Goal: Task Accomplishment & Management: Manage account settings

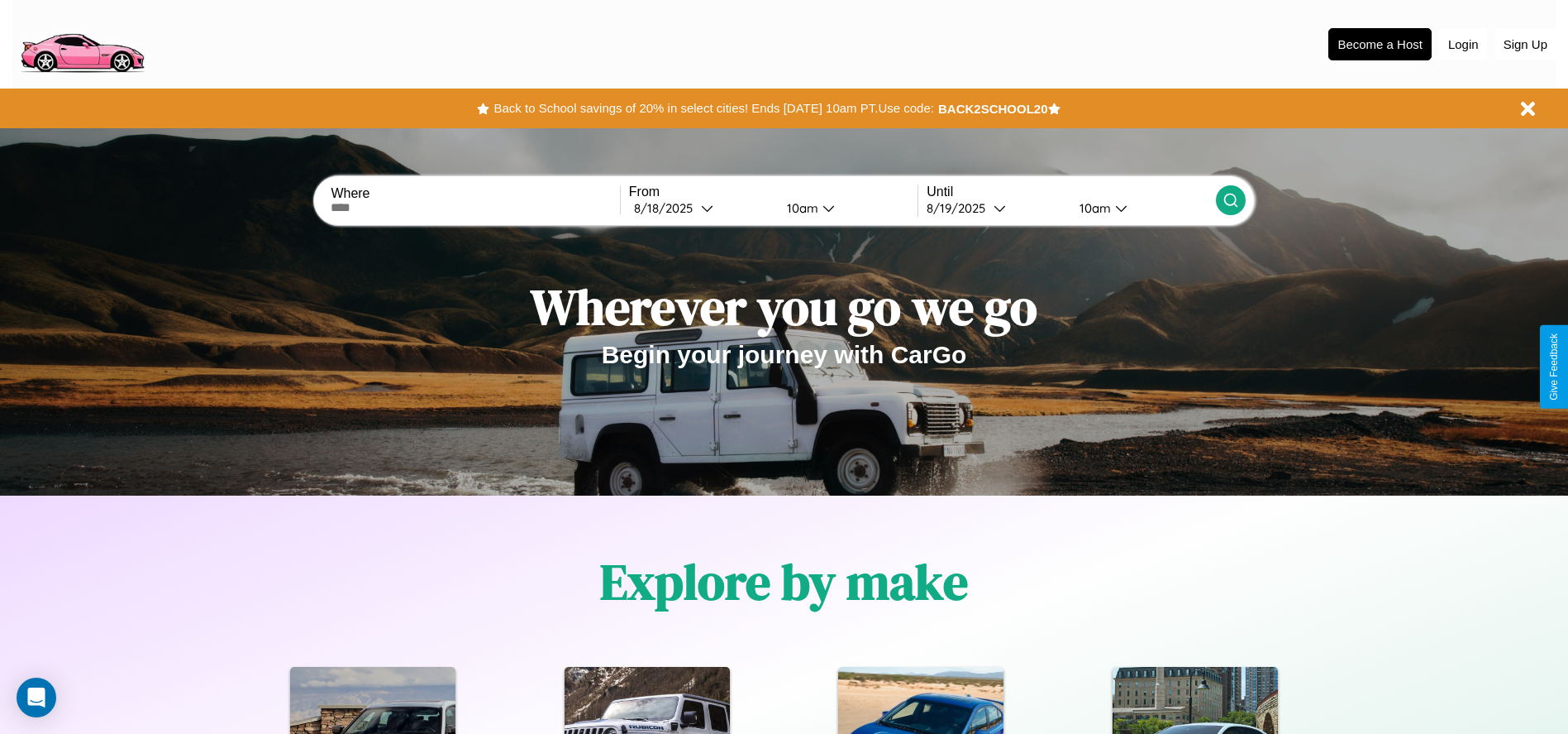
scroll to position [344, 0]
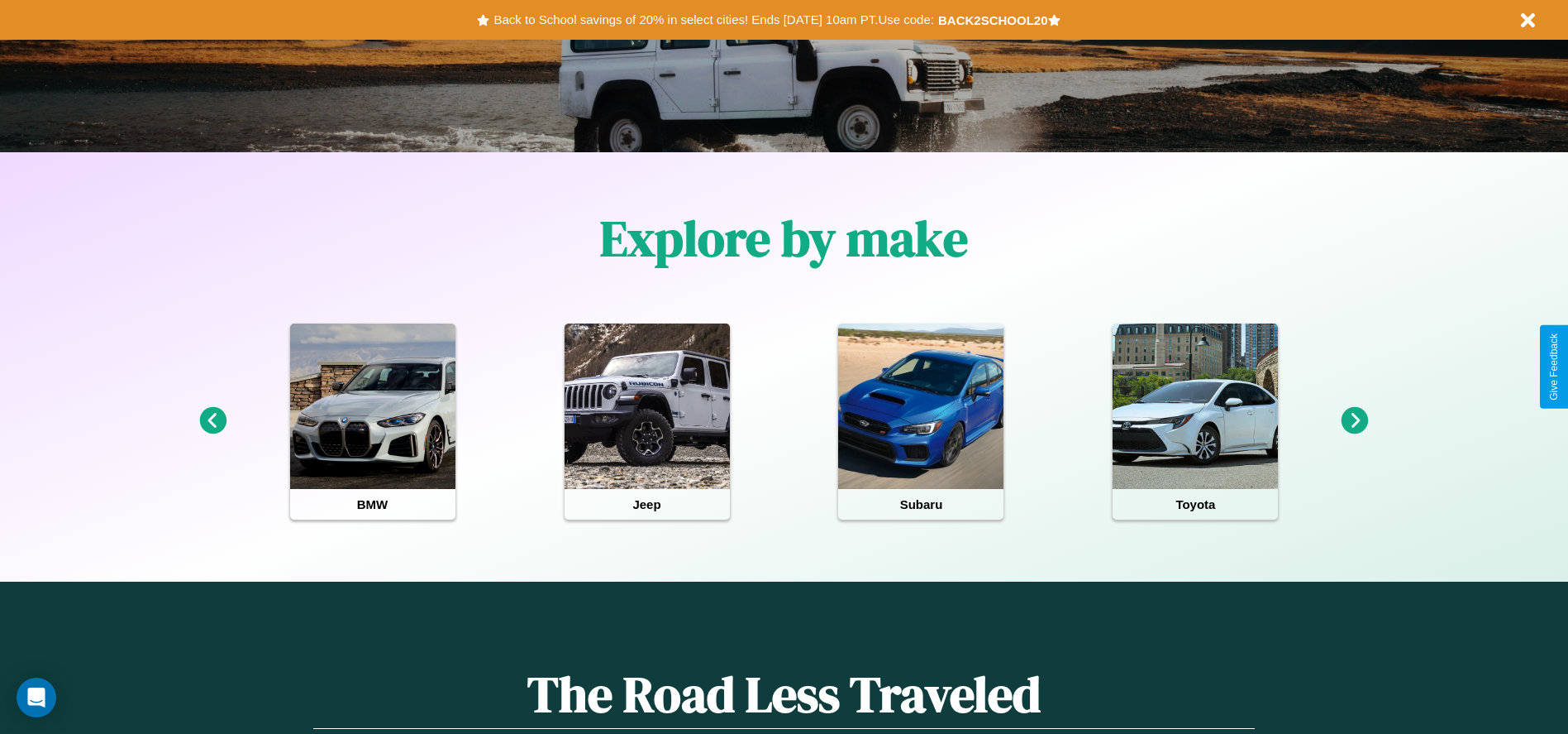
click at [1354, 421] on icon at bounding box center [1355, 420] width 27 height 27
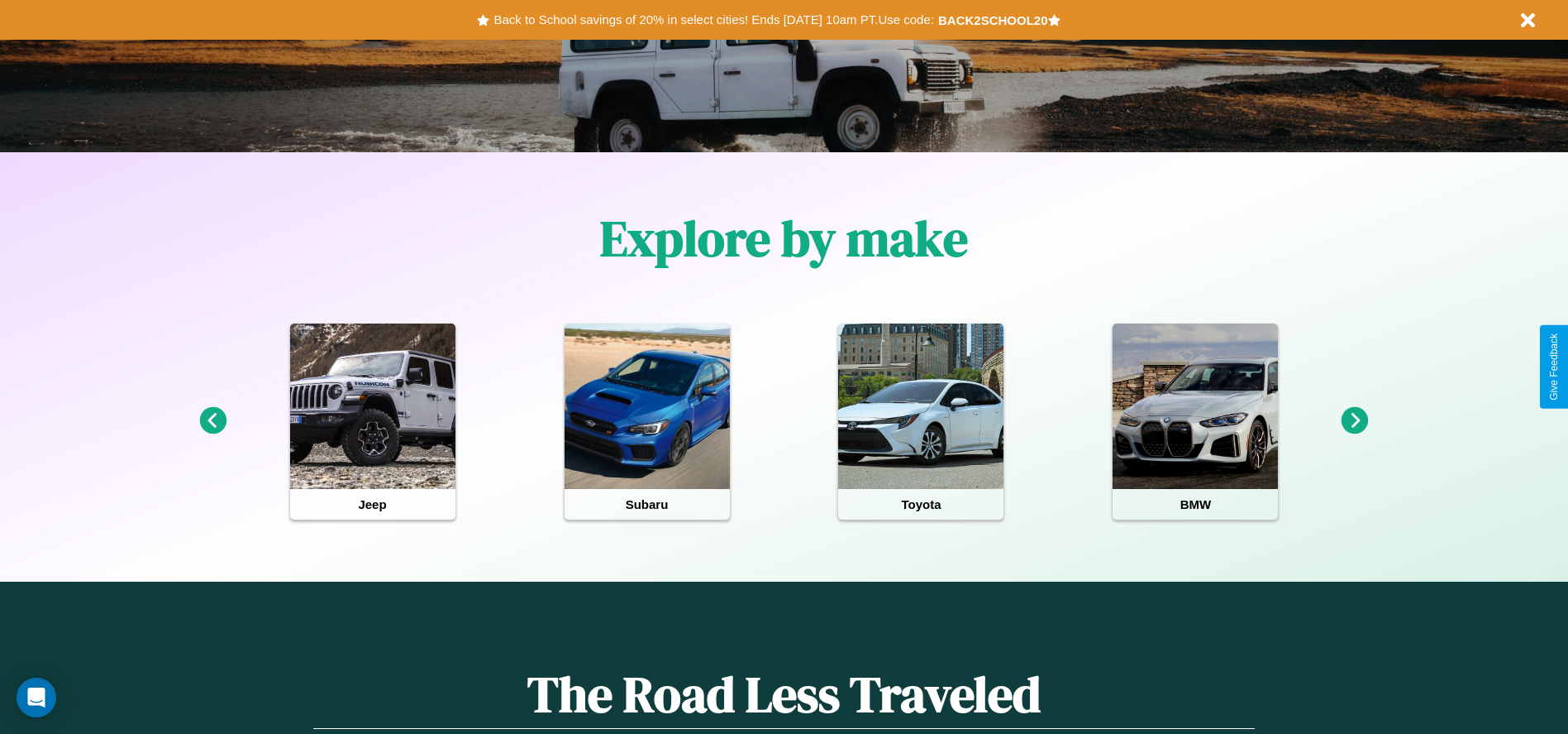
click at [1354, 421] on icon at bounding box center [1355, 420] width 27 height 27
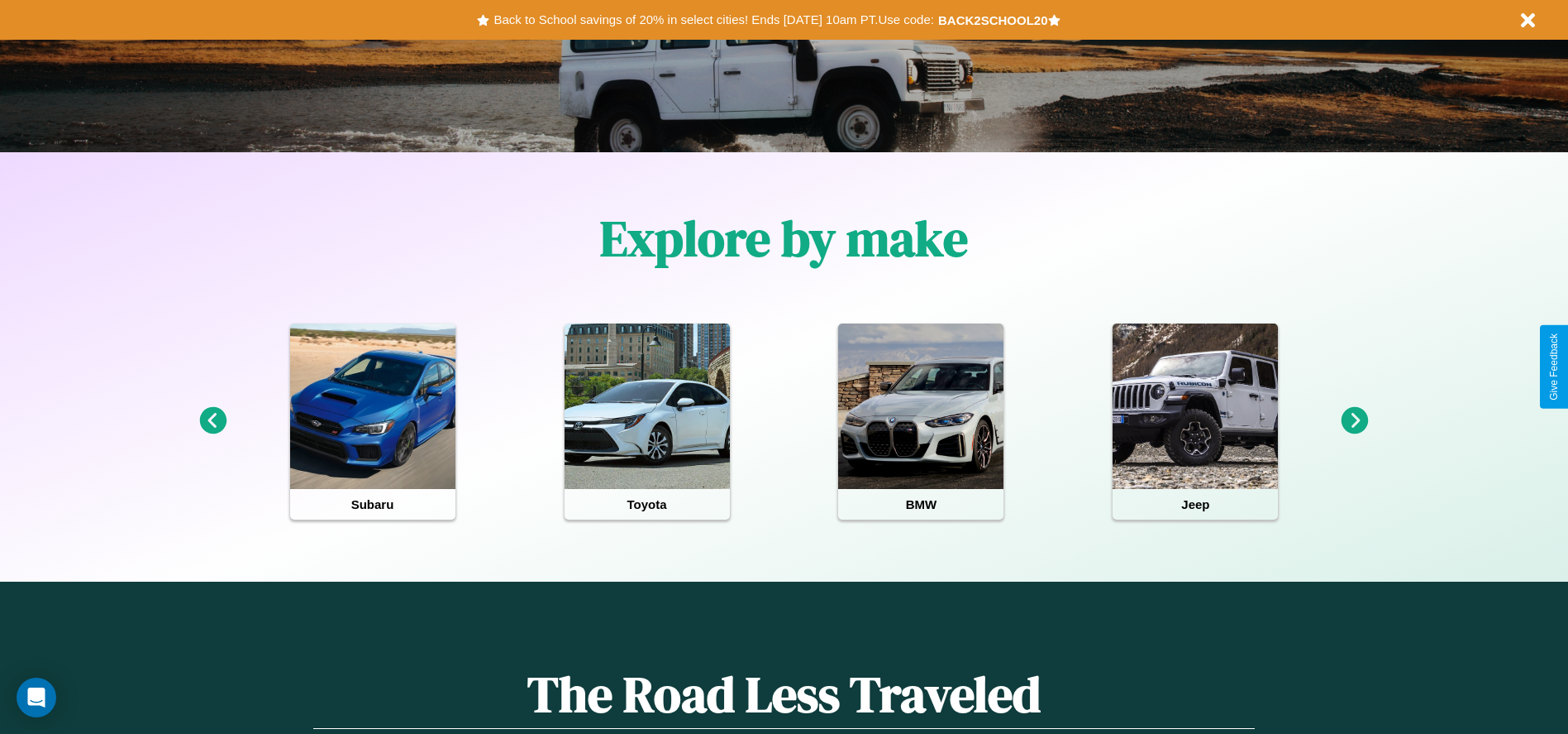
scroll to position [0, 0]
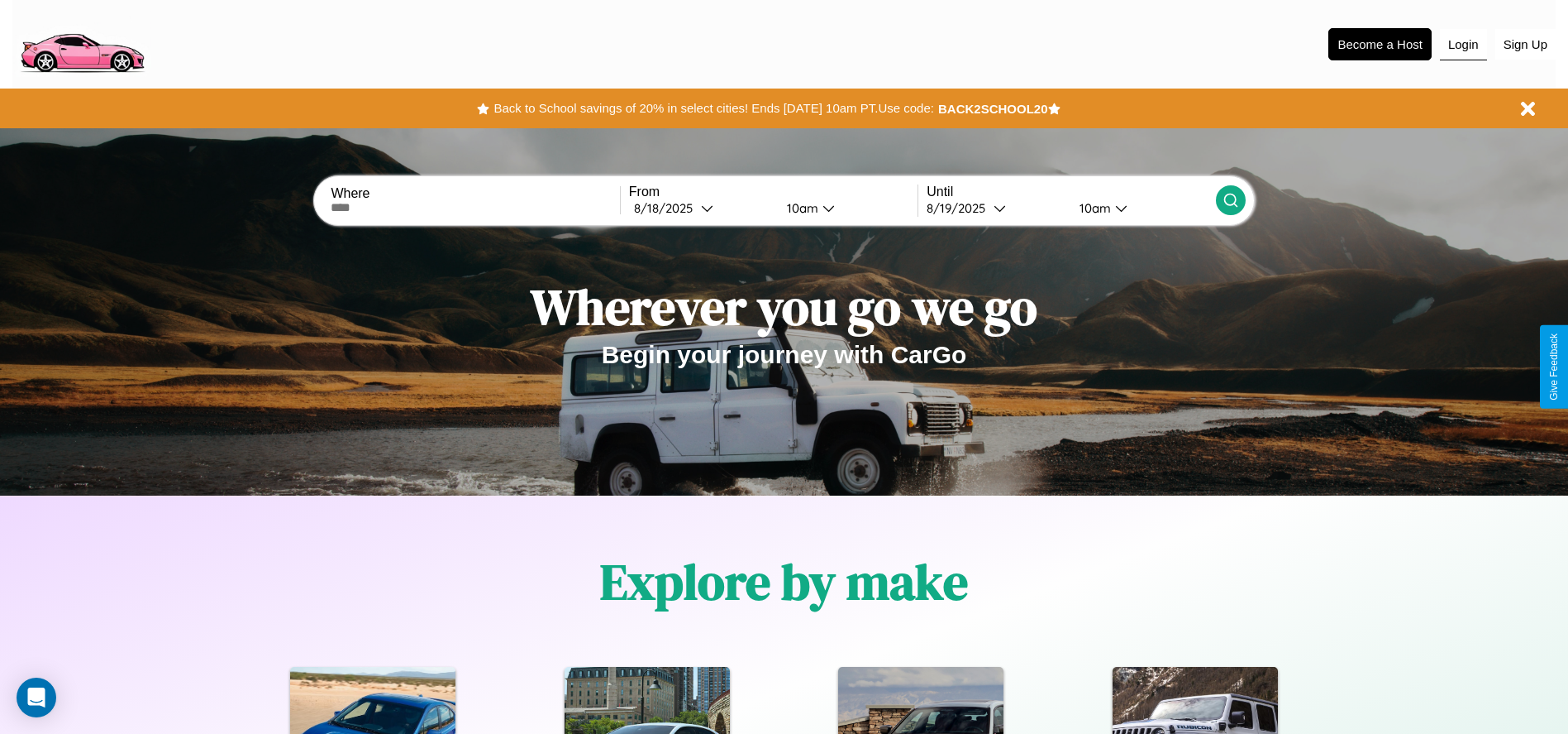
click at [1463, 44] on button "Login" at bounding box center [1463, 44] width 47 height 32
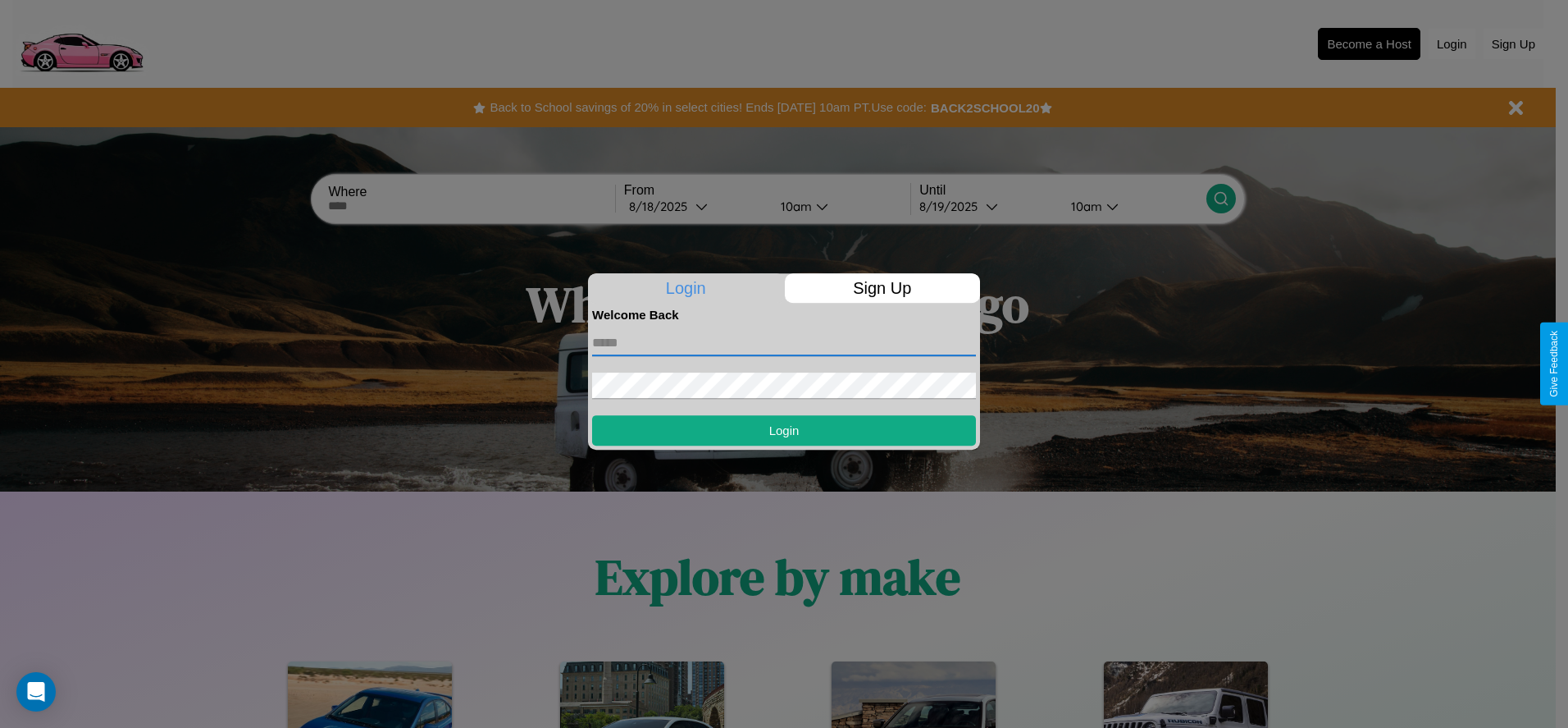
click at [784, 342] on input "text" at bounding box center [784, 342] width 384 height 26
type input "**********"
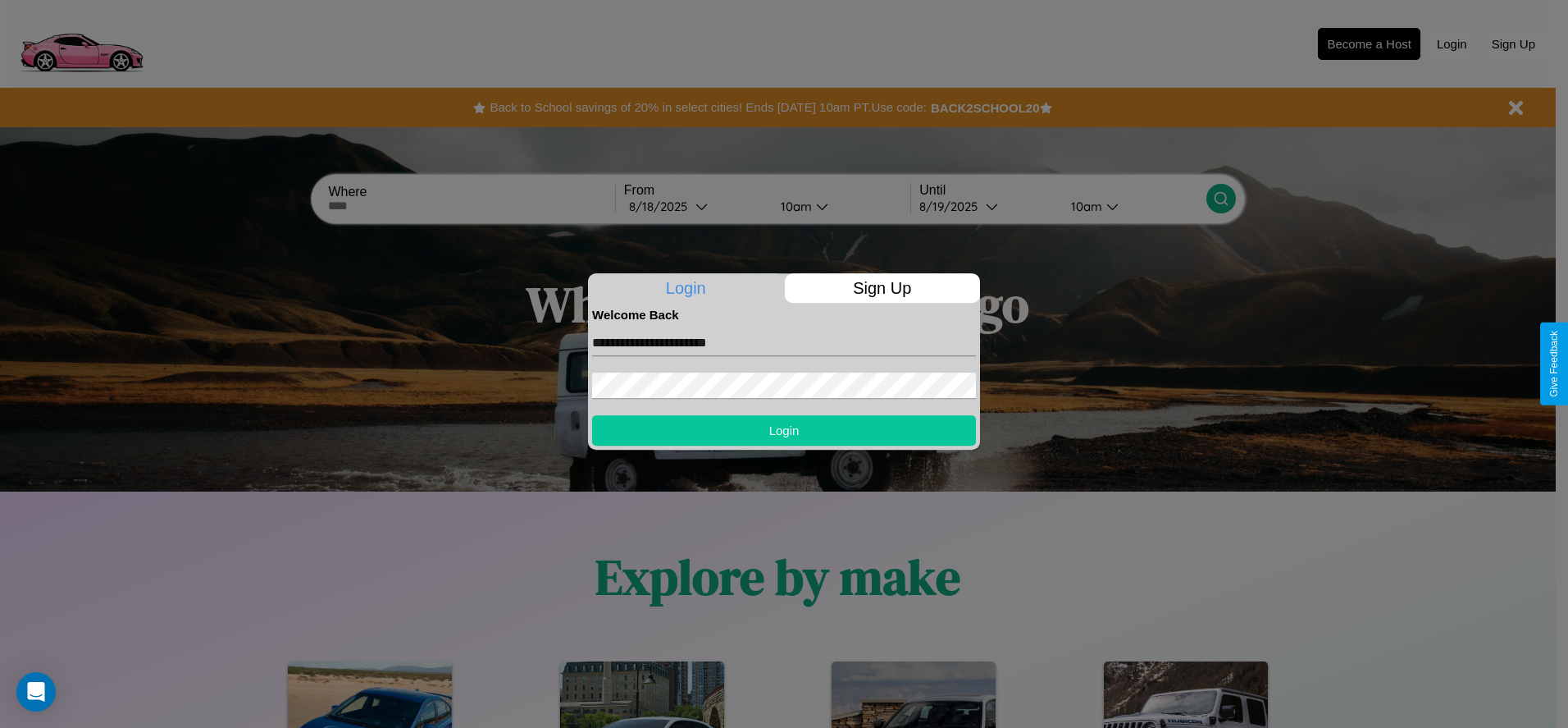
click at [784, 430] on button "Login" at bounding box center [784, 431] width 384 height 31
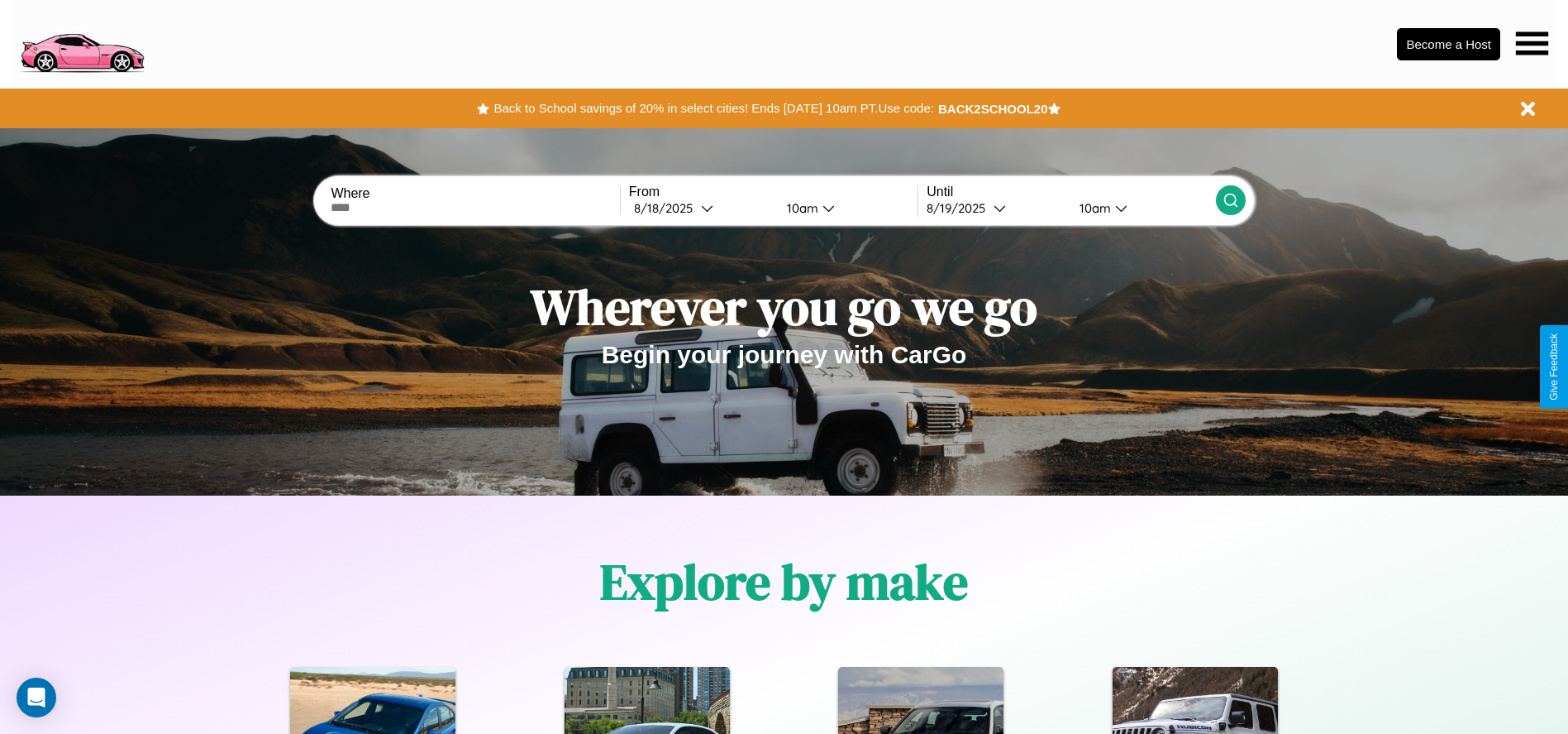
click at [1531, 43] on icon at bounding box center [1532, 43] width 32 height 23
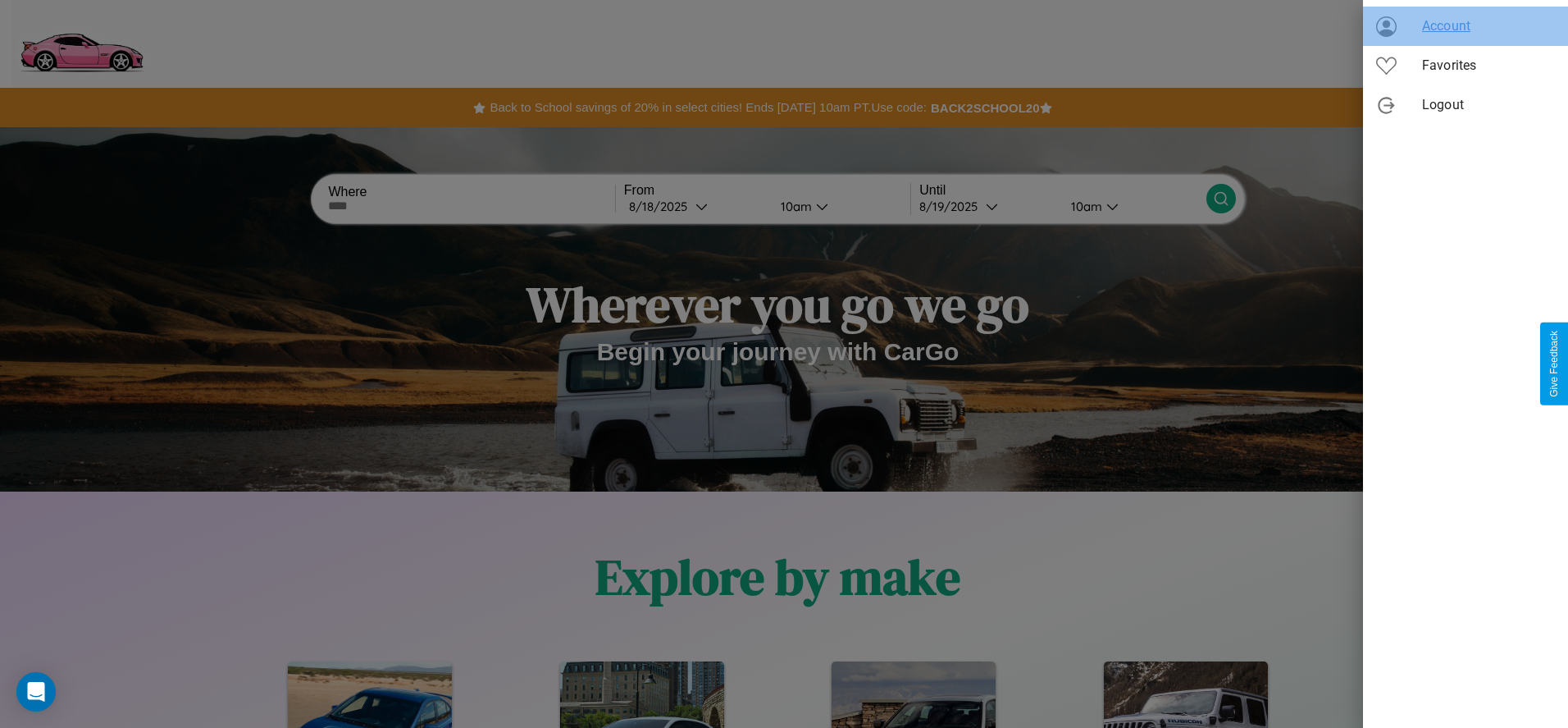
click at [1465, 26] on span "Account" at bounding box center [1488, 25] width 133 height 19
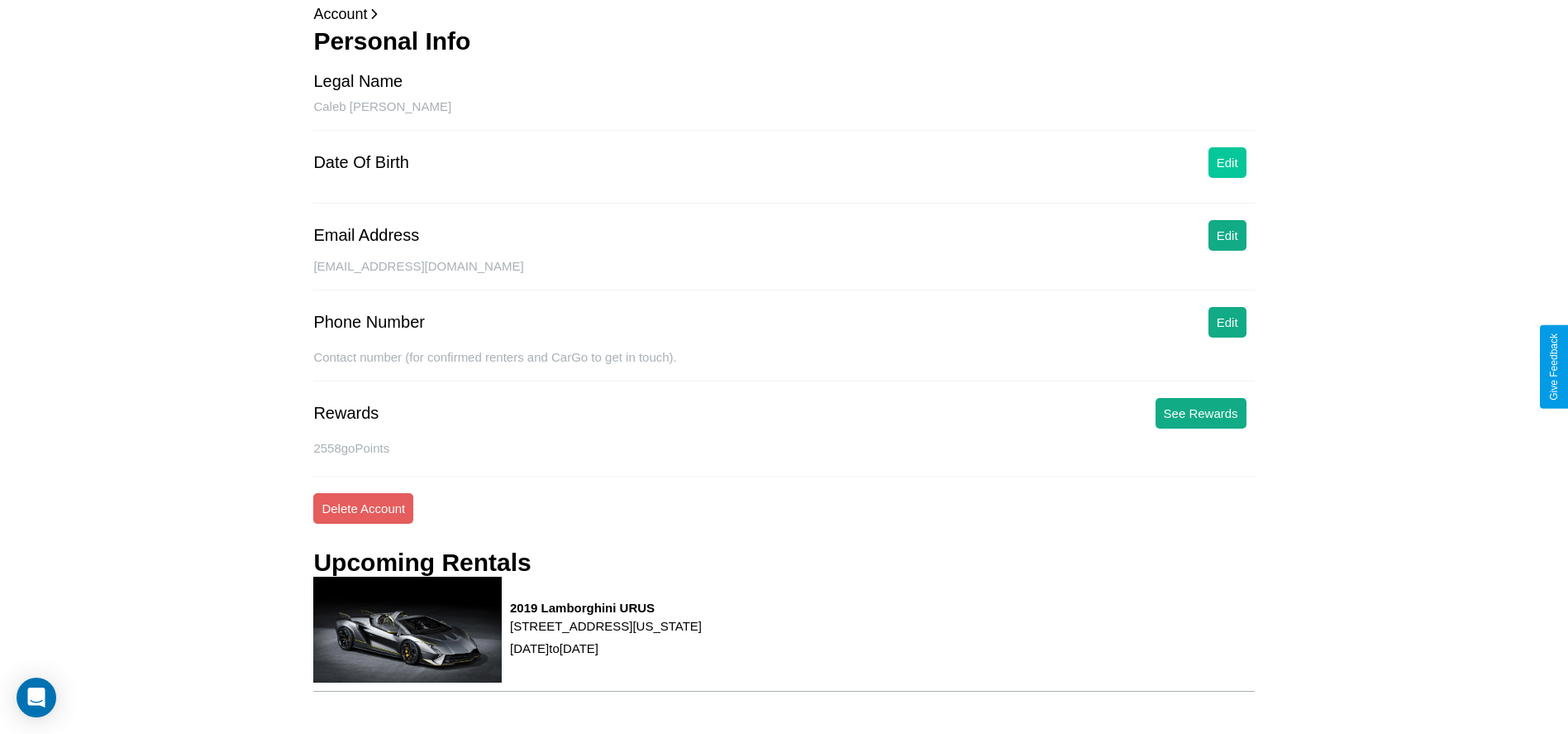
scroll to position [181, 0]
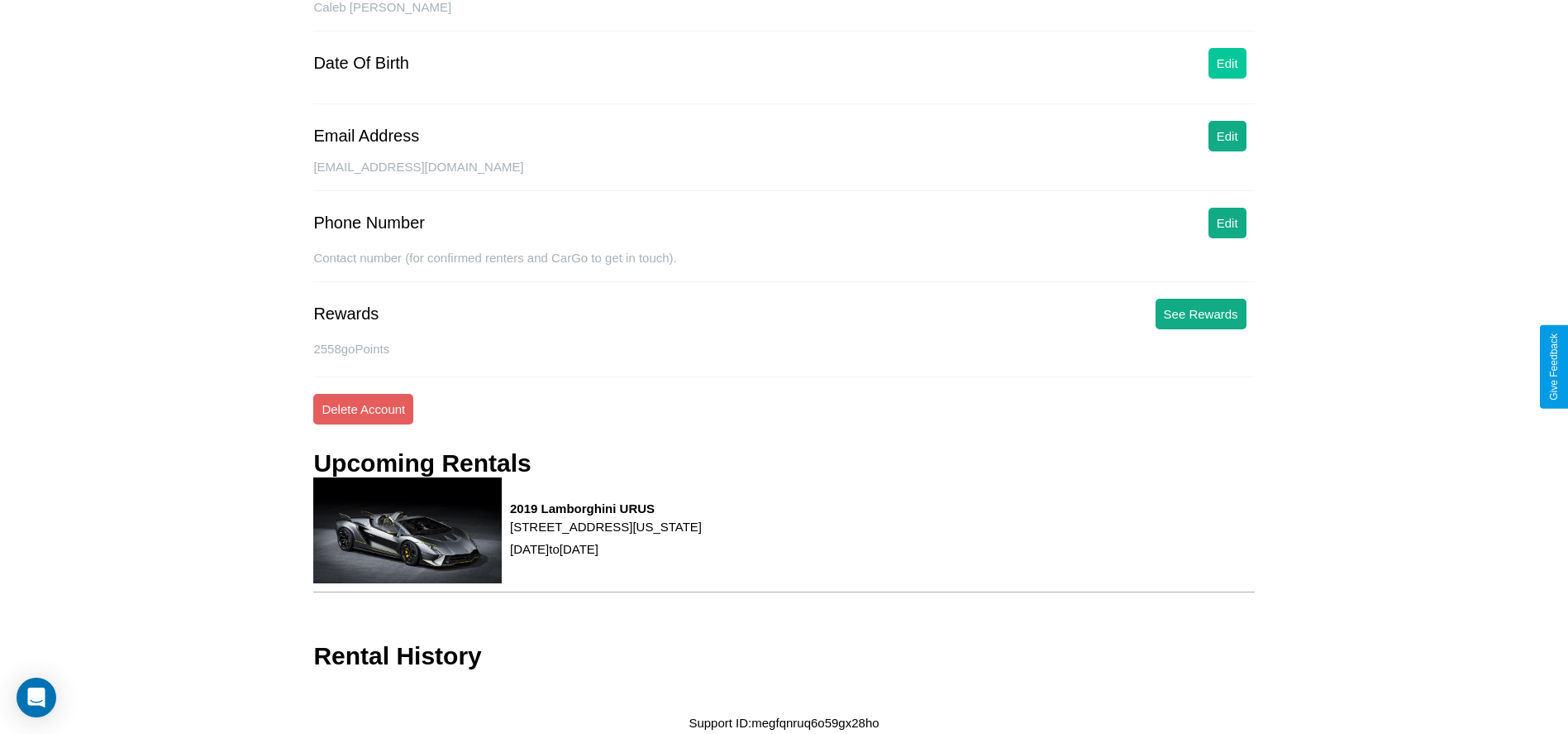
click at [1226, 76] on button "Edit" at bounding box center [1227, 63] width 38 height 31
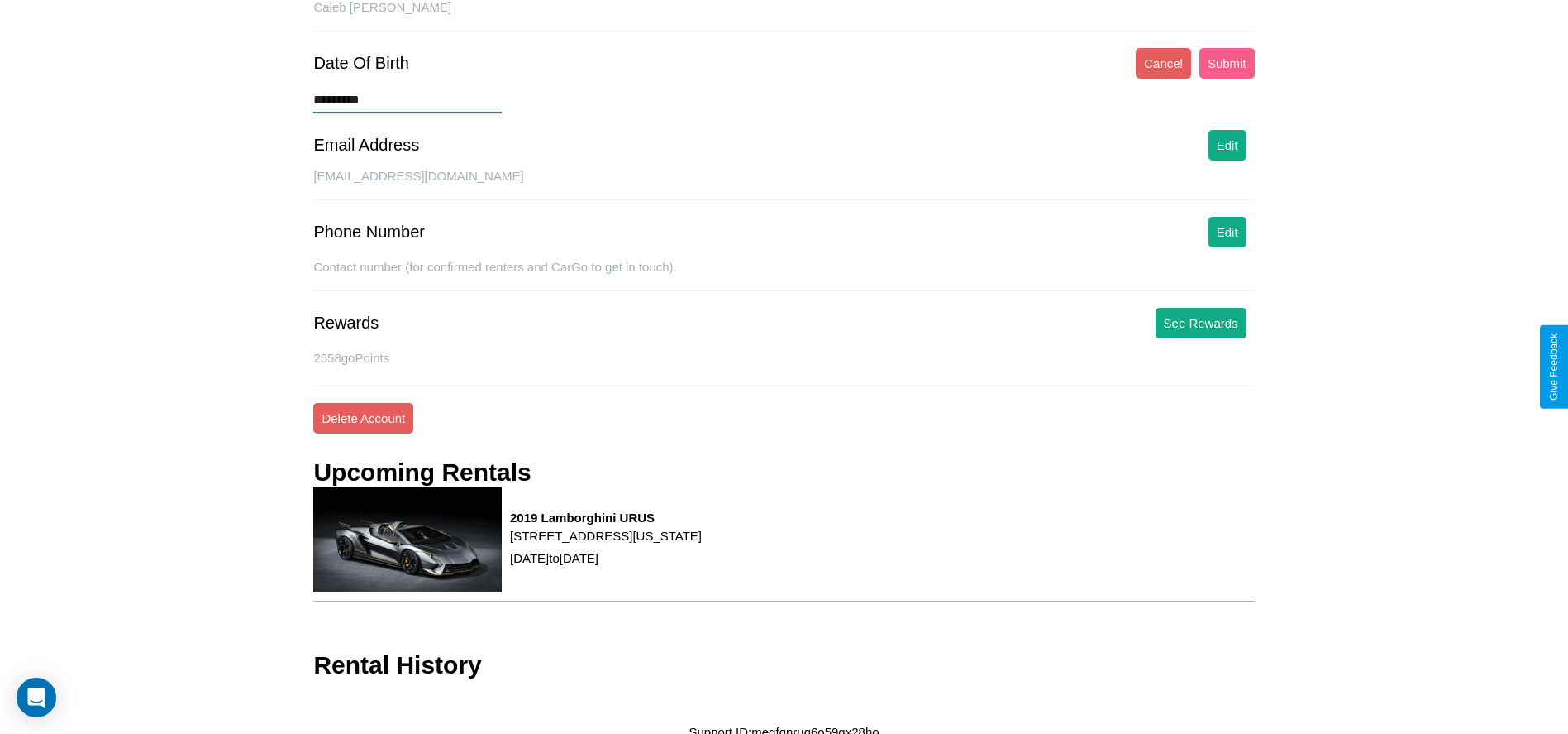
type input "**********"
